Goal: Transaction & Acquisition: Purchase product/service

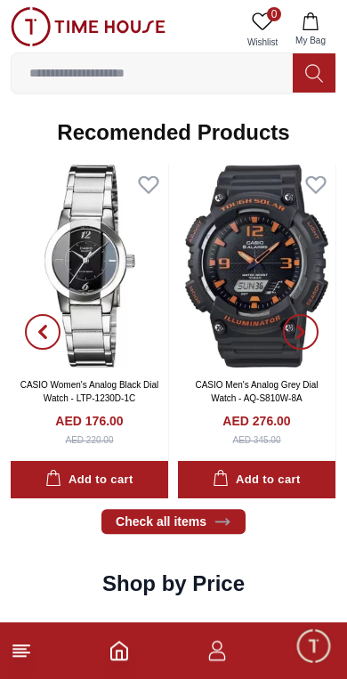
scroll to position [1656, 0]
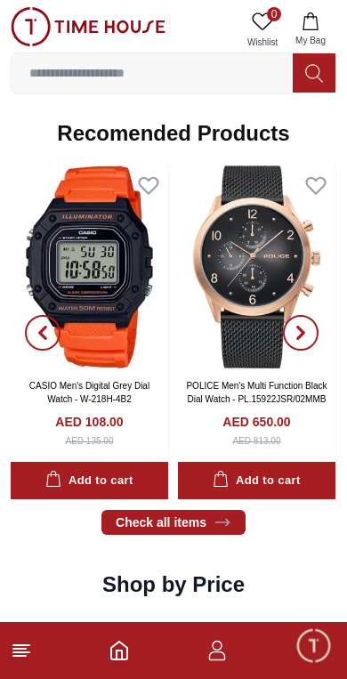
click at [207, 78] on input at bounding box center [152, 73] width 281 height 36
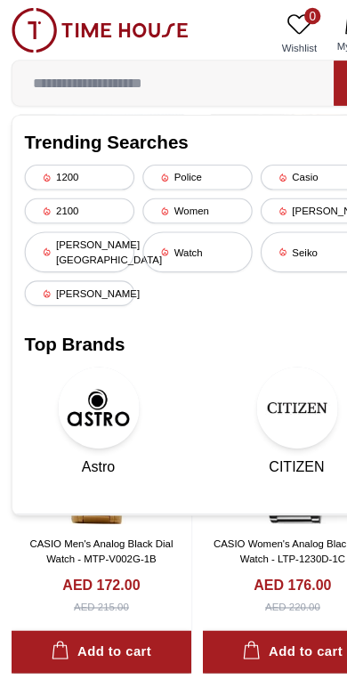
click at [280, 160] on div "Casio" at bounding box center [277, 155] width 96 height 22
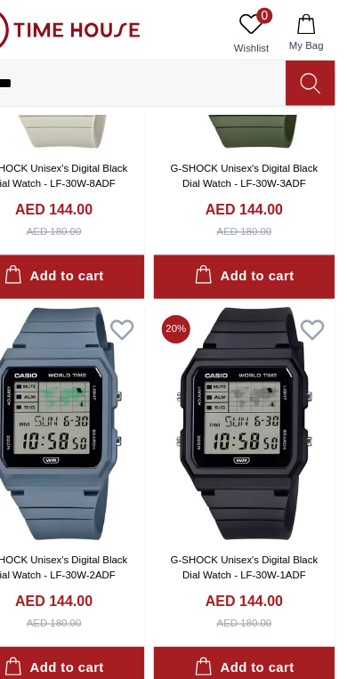
click at [69, 72] on input "*****" at bounding box center [152, 73] width 281 height 36
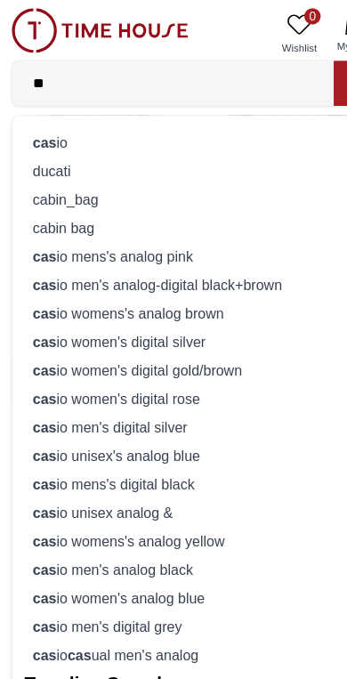
type input "*"
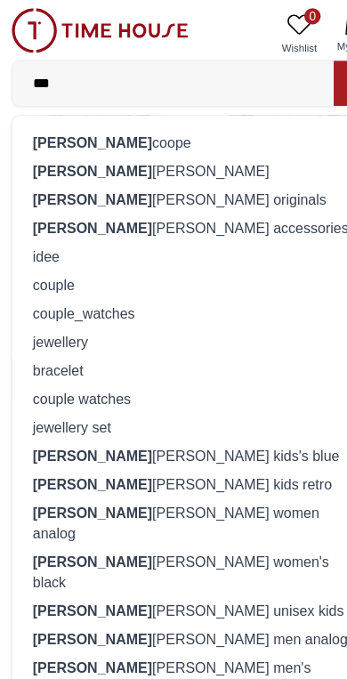
type input "***"
click at [138, 152] on div "[PERSON_NAME]" at bounding box center [173, 149] width 303 height 25
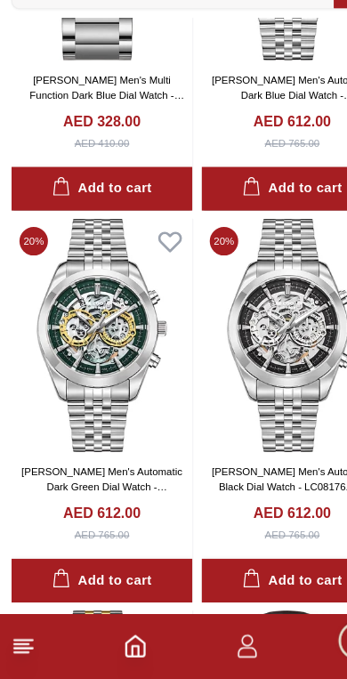
scroll to position [1620, 0]
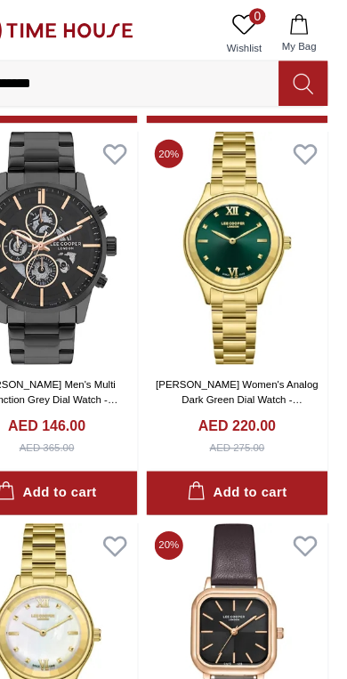
scroll to position [7238, 2]
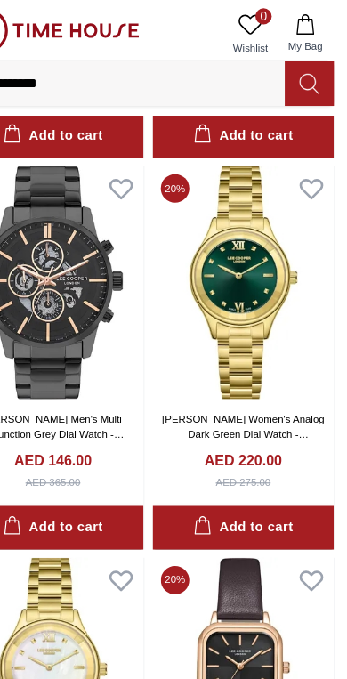
click at [187, 77] on input "**********" at bounding box center [152, 73] width 281 height 36
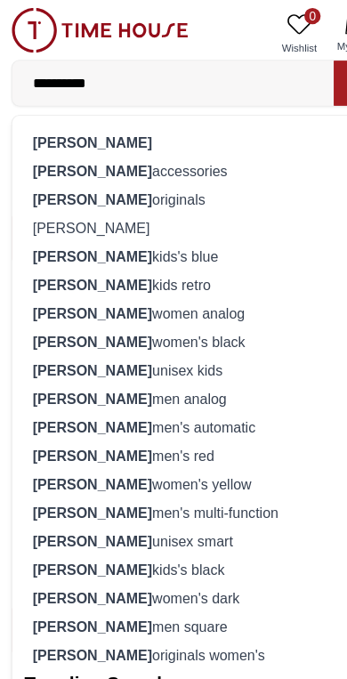
click at [236, 75] on input "**********" at bounding box center [152, 73] width 281 height 36
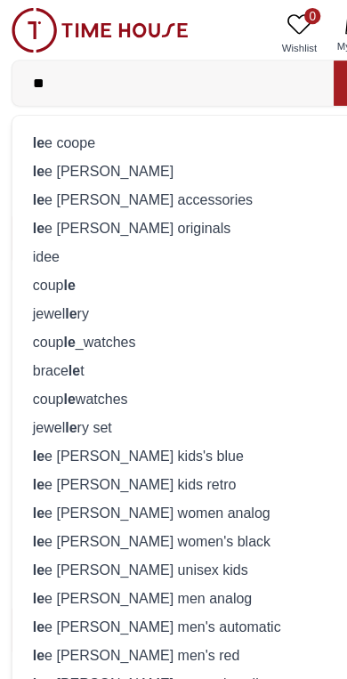
type input "*"
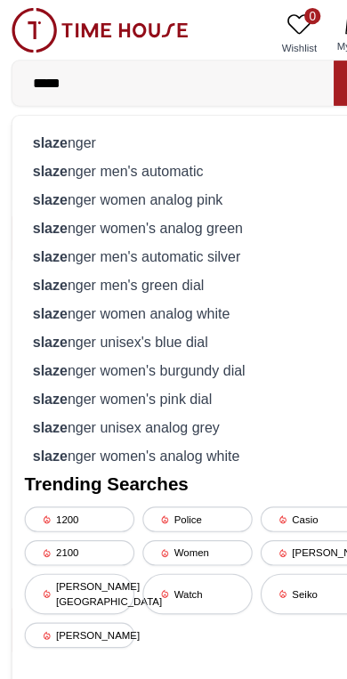
type input "*****"
click at [166, 118] on div "slaze nger" at bounding box center [173, 124] width 303 height 25
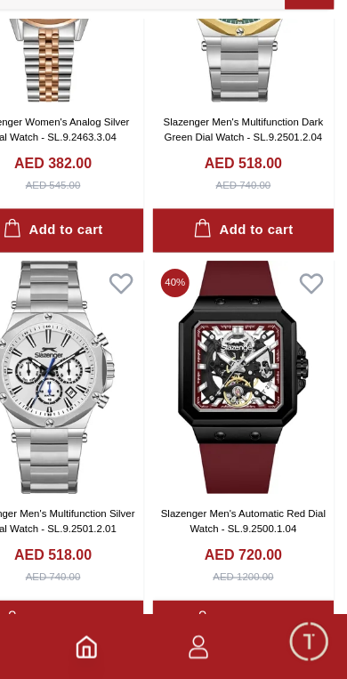
scroll to position [213, 0]
click at [214, 315] on img at bounding box center [256, 414] width 158 height 204
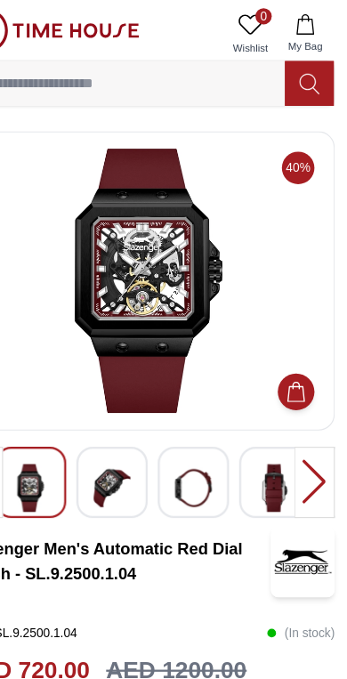
click at [125, 424] on img at bounding box center [141, 427] width 32 height 42
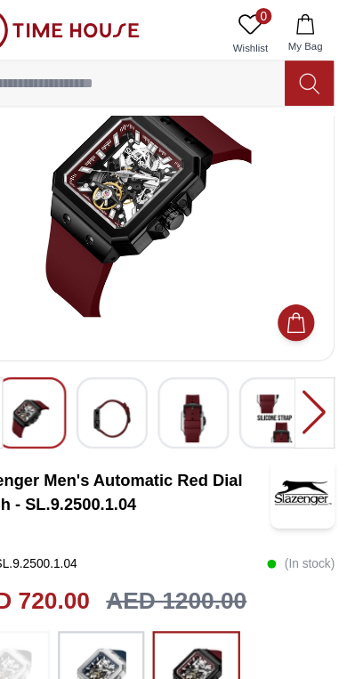
scroll to position [59, 0]
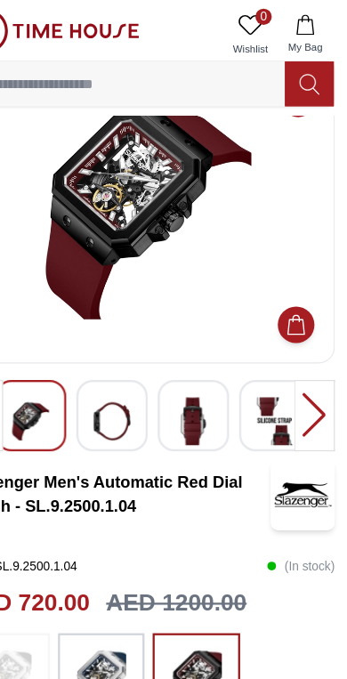
click at [197, 368] on img at bounding box center [213, 368] width 32 height 42
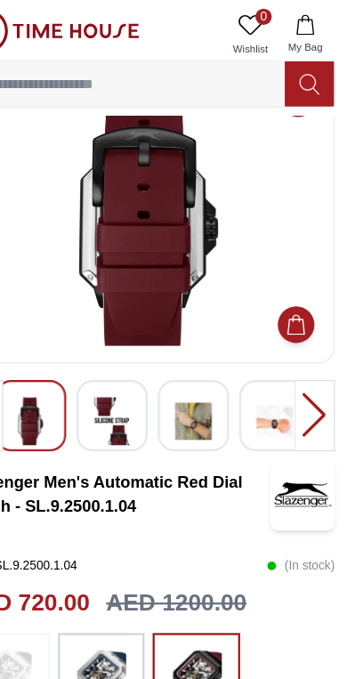
click at [197, 373] on img at bounding box center [213, 368] width 32 height 42
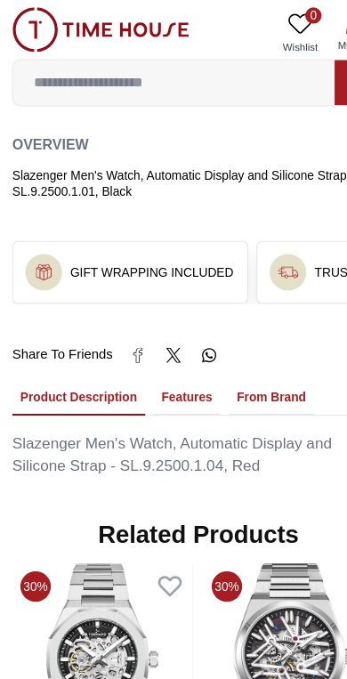
scroll to position [1037, 0]
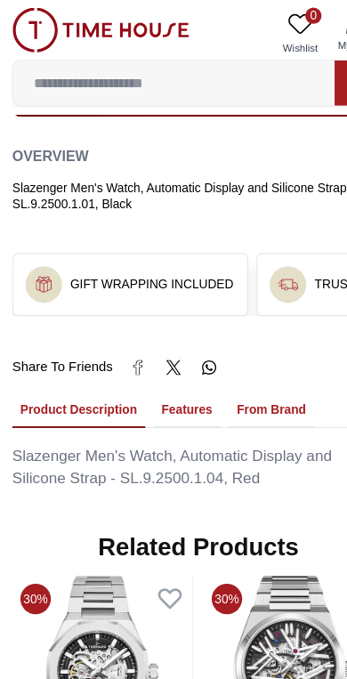
click at [170, 344] on button "Features" at bounding box center [163, 359] width 59 height 30
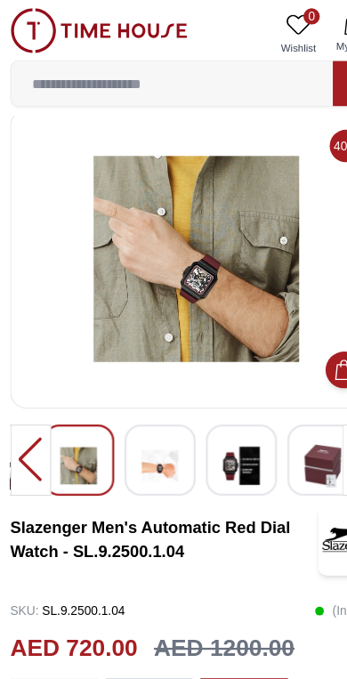
scroll to position [0, 0]
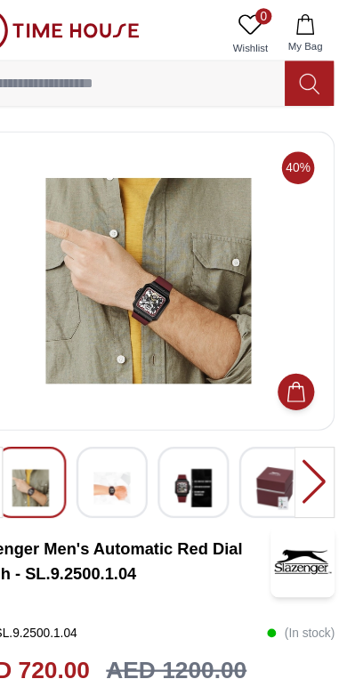
click at [305, 69] on icon at bounding box center [314, 73] width 18 height 20
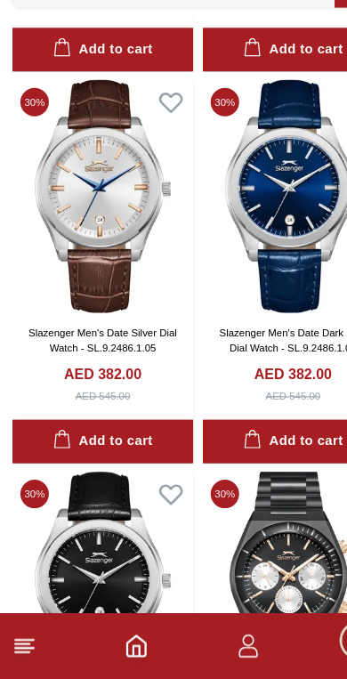
scroll to position [1397, 0]
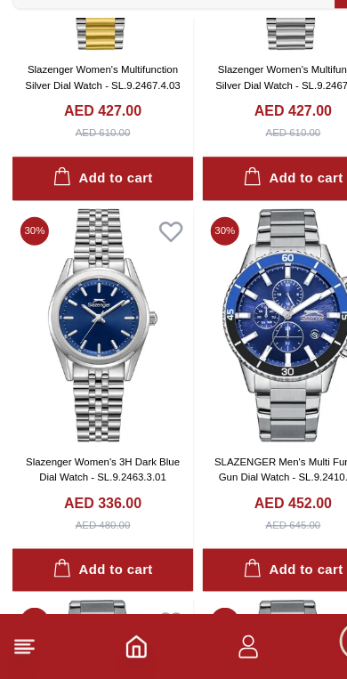
scroll to position [4709, 0]
